Goal: Task Accomplishment & Management: Manage account settings

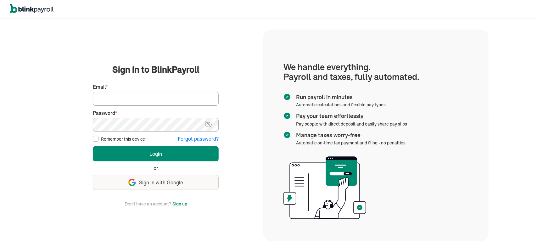
click at [150, 99] on input "Email *" at bounding box center [156, 99] width 126 height 14
paste input "[PERSON_NAME][EMAIL_ADDRESS][DOMAIN_NAME]"
type input "[PERSON_NAME][EMAIL_ADDRESS][DOMAIN_NAME]"
click at [93, 146] on button "Login" at bounding box center [156, 153] width 126 height 15
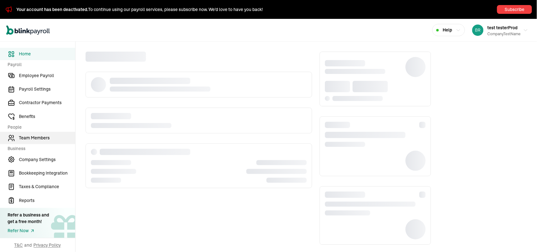
click at [22, 139] on span "Team Members" at bounding box center [47, 138] width 56 height 7
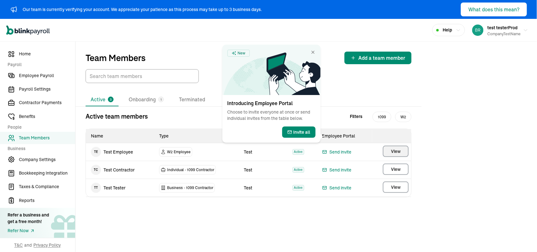
click at [400, 148] on button "View" at bounding box center [396, 151] width 26 height 11
click at [400, 152] on main "Team Members Add a team member Active 3 Onboarding 1 Terminated Active team mem…" at bounding box center [305, 147] width 461 height 210
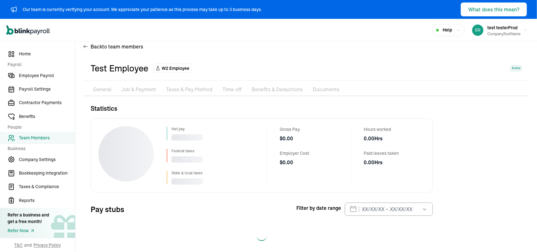
scroll to position [18, 0]
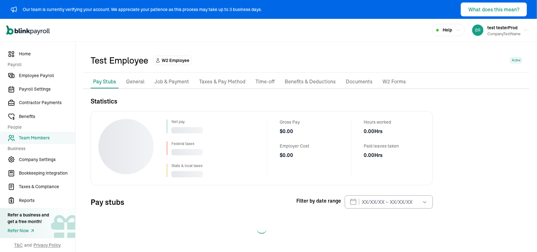
select select "2025"
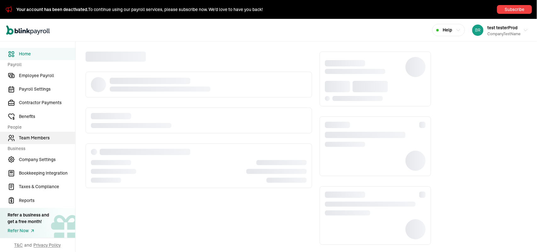
click at [22, 139] on span "Team Members" at bounding box center [47, 138] width 56 height 7
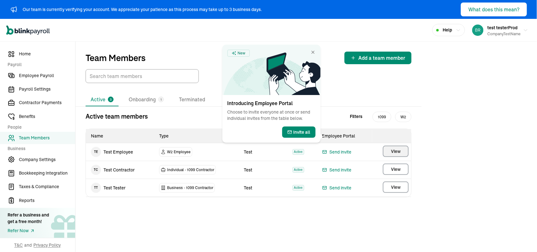
click at [400, 148] on button "View" at bounding box center [396, 151] width 26 height 11
click at [400, 152] on main "Team Members Add a team member Active 3 Onboarding 1 Terminated Active team mem…" at bounding box center [305, 147] width 461 height 210
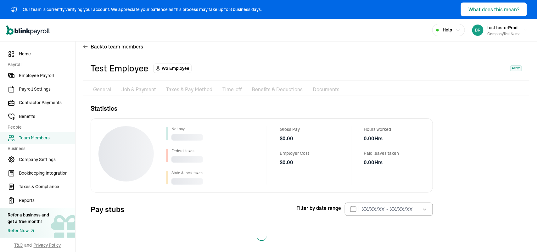
scroll to position [18, 0]
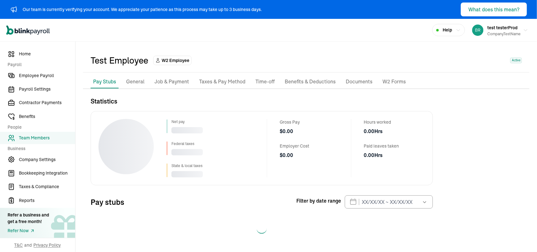
select select "2025"
